Goal: Navigation & Orientation: Go to known website

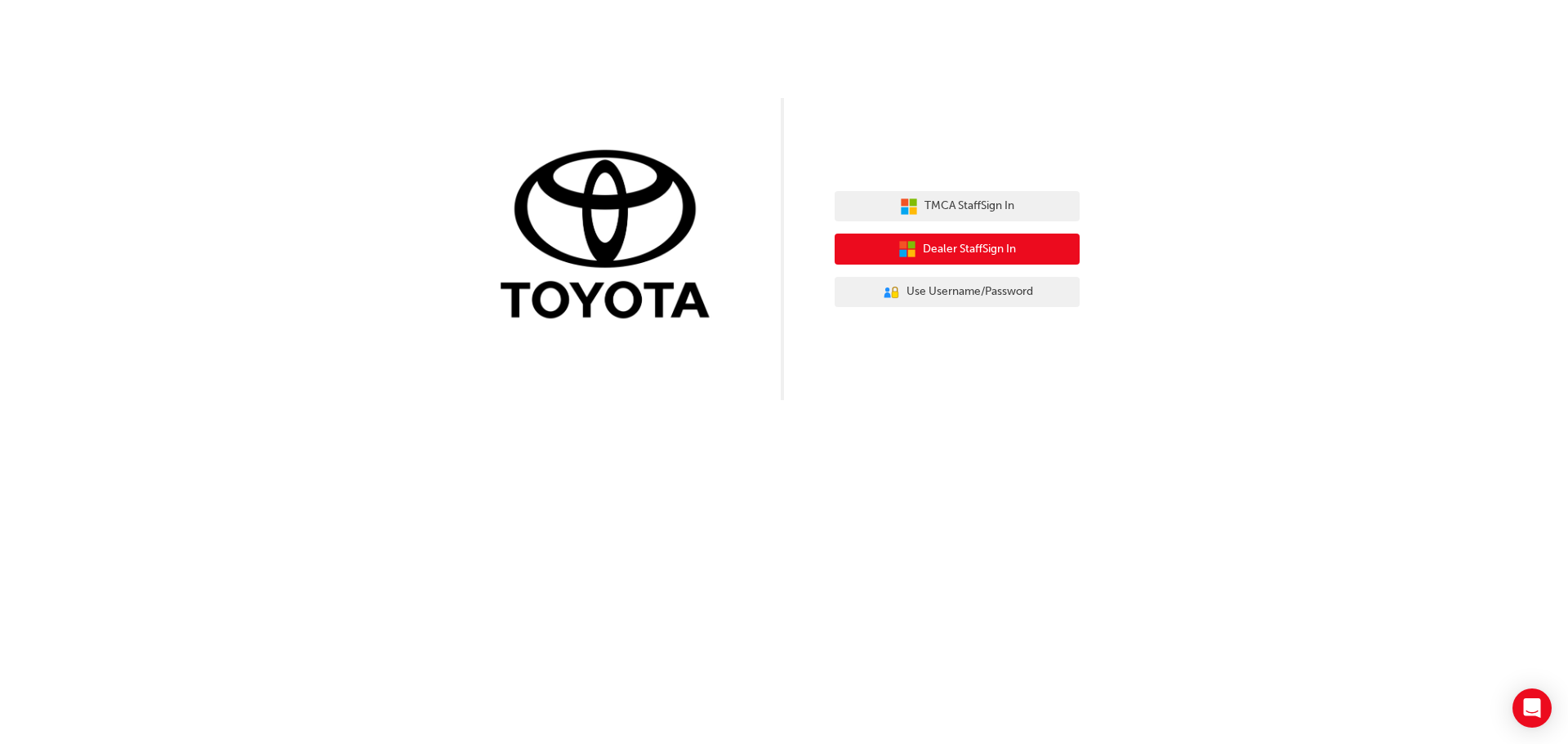
click at [958, 241] on span "Dealer Staff Sign In" at bounding box center [970, 249] width 93 height 19
